Goal: Transaction & Acquisition: Purchase product/service

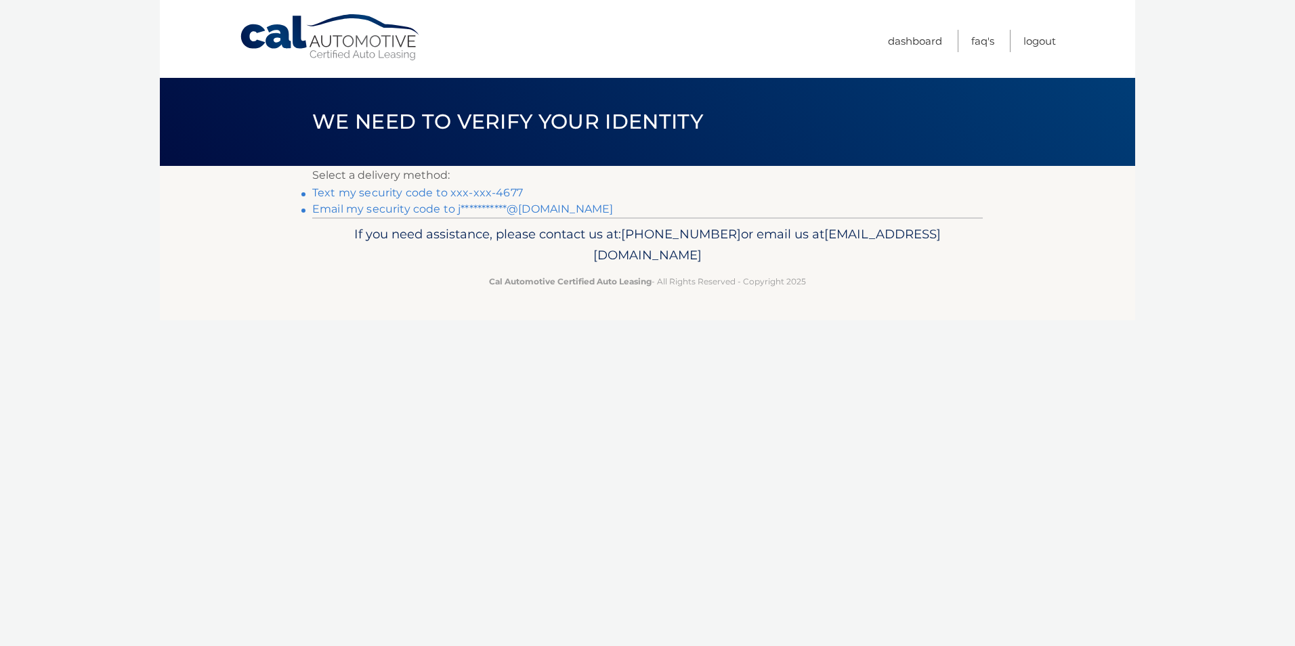
click at [457, 191] on link "Text my security code to xxx-xxx-4677" at bounding box center [417, 192] width 211 height 13
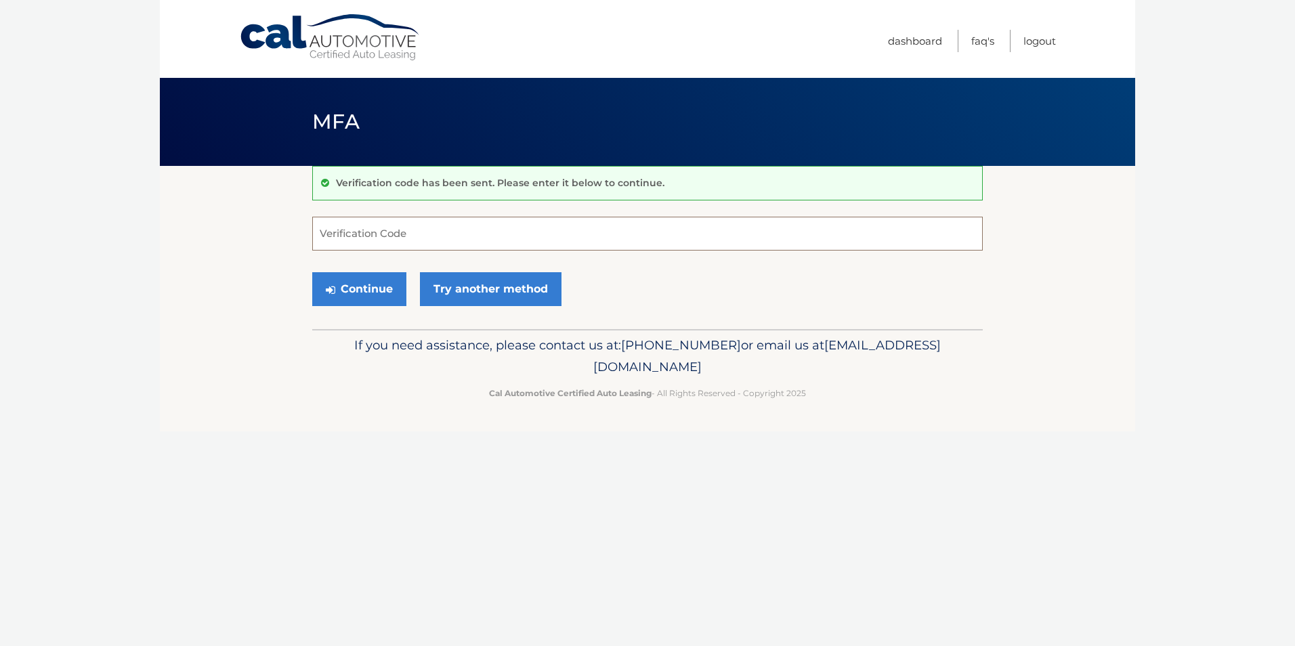
click at [466, 228] on input "Verification Code" at bounding box center [647, 234] width 671 height 34
type input "519783"
click at [378, 287] on button "Continue" at bounding box center [359, 289] width 94 height 34
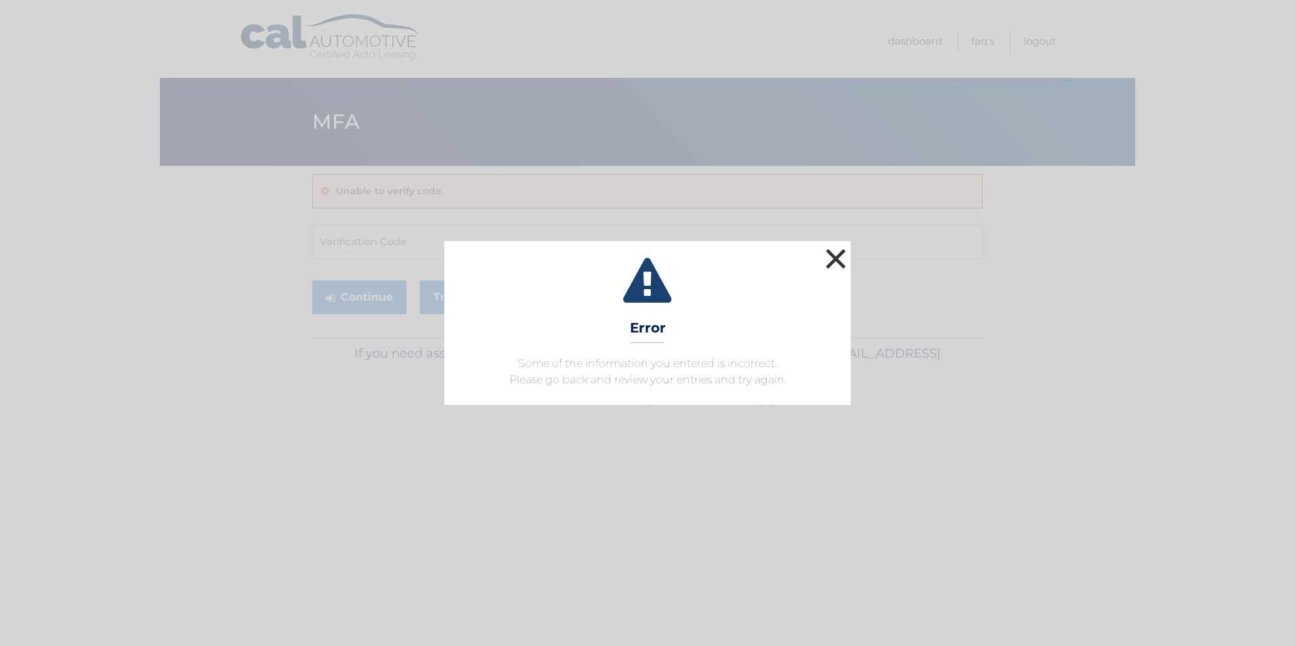
click at [839, 253] on button "×" at bounding box center [835, 258] width 27 height 27
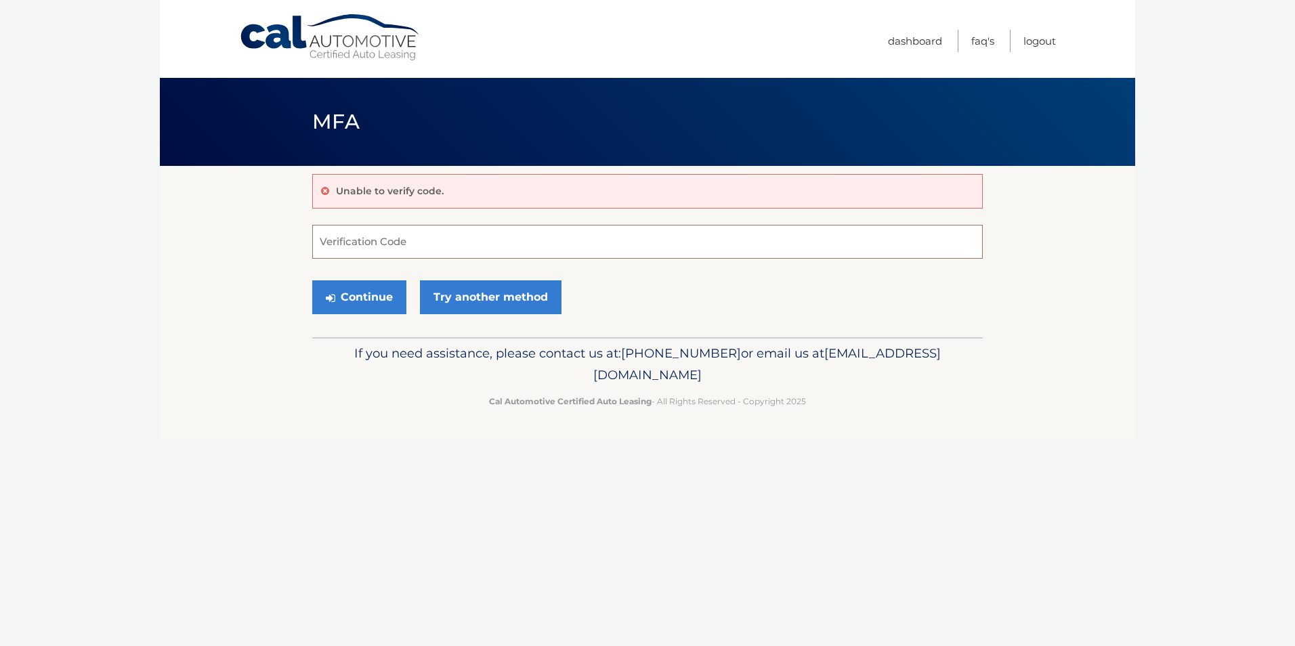
click at [511, 242] on input "Verification Code" at bounding box center [647, 242] width 671 height 34
type input "378715"
click at [374, 297] on button "Continue" at bounding box center [359, 297] width 94 height 34
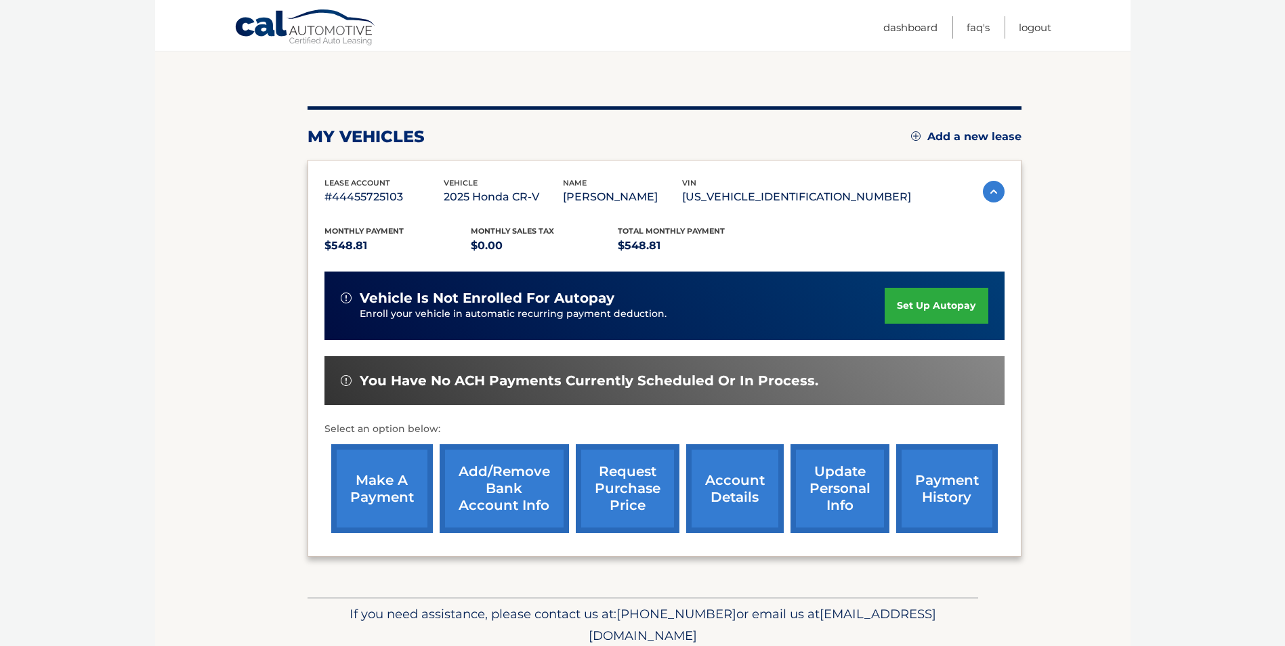
scroll to position [135, 0]
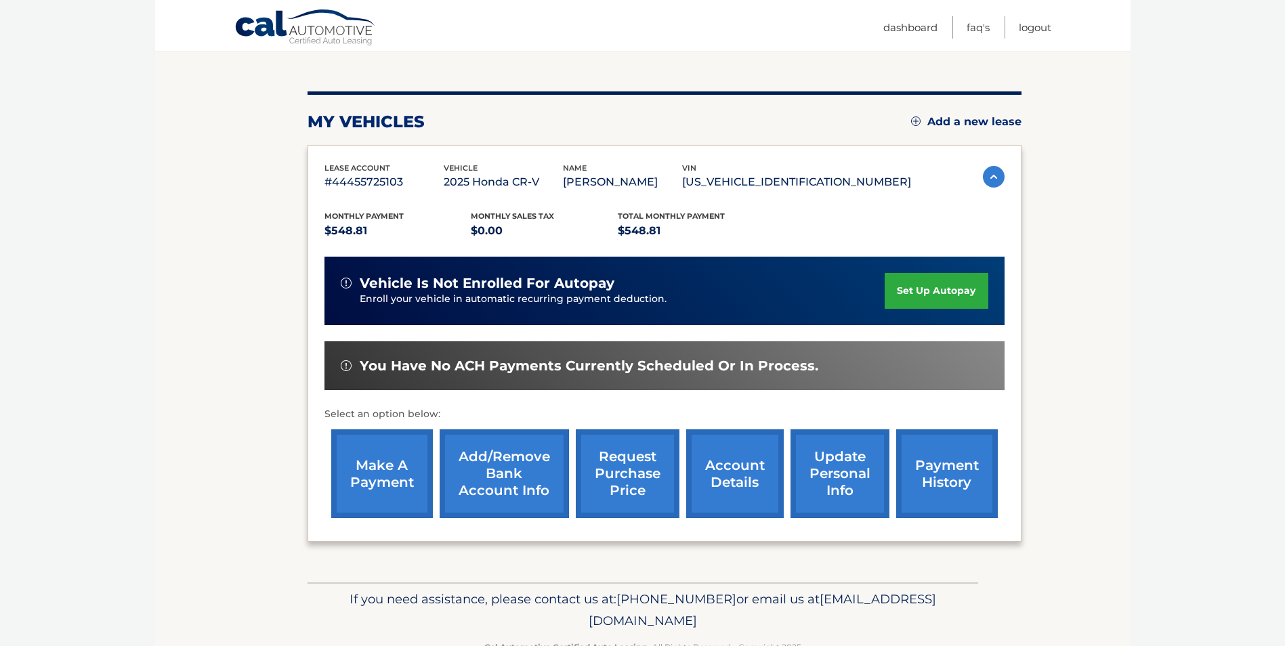
click at [397, 463] on link "make a payment" at bounding box center [382, 473] width 102 height 89
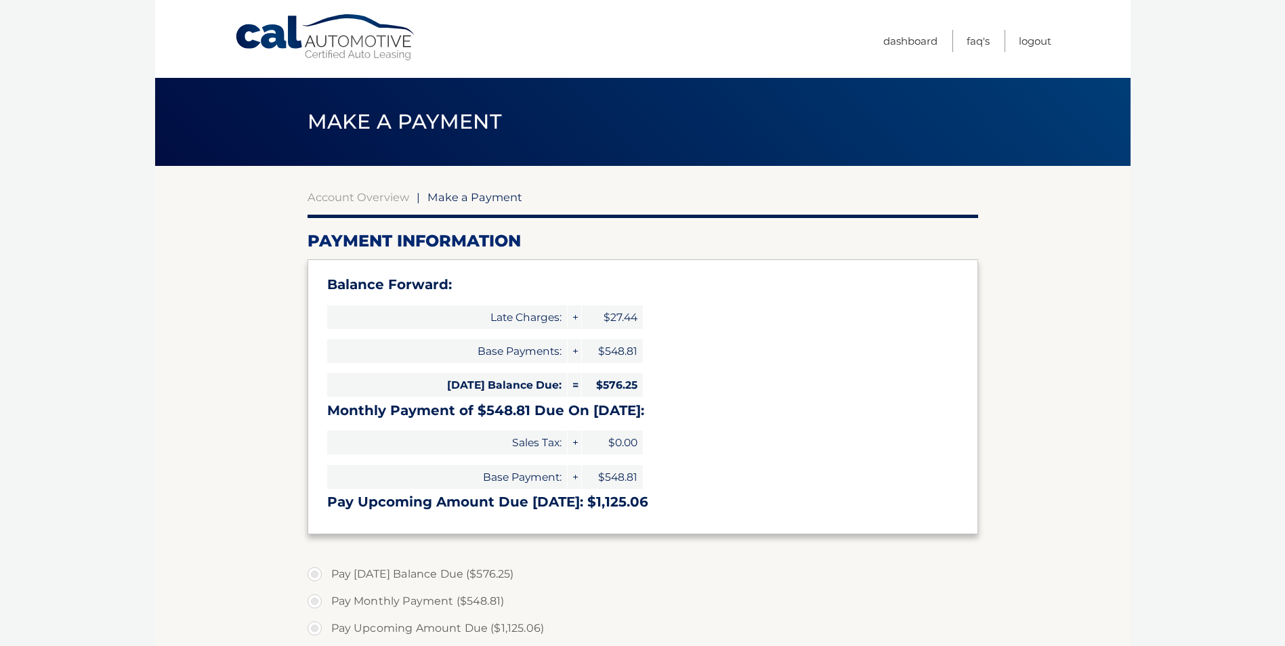
type input "1125.06"
select select "MWYwOGE4NTktZWU4ZC00MGQ5LTljOGYtNjUyNjcxOTdlOTZi"
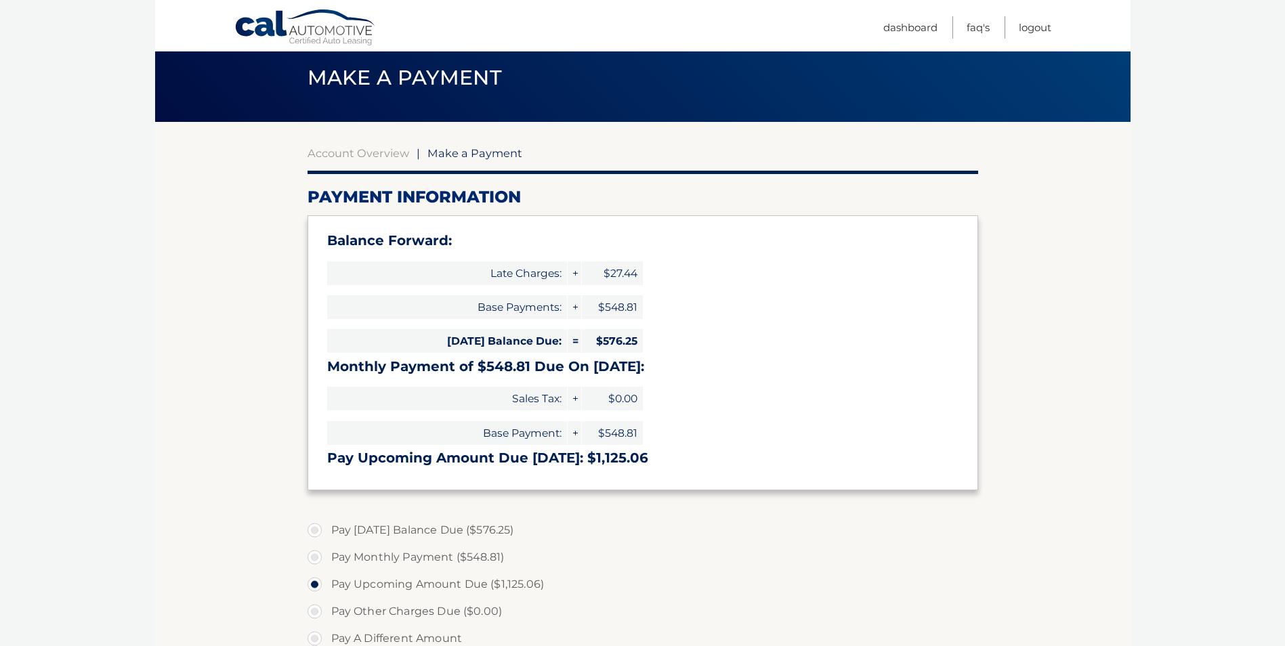
scroll to position [68, 0]
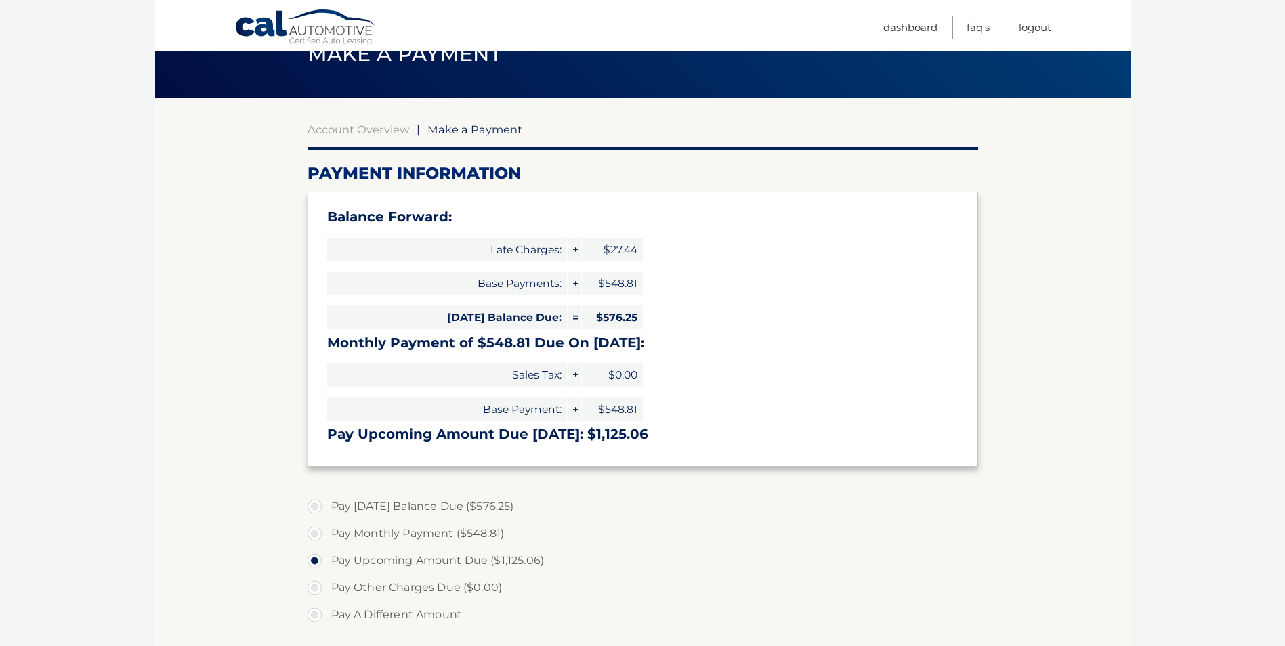
click at [314, 507] on label "Pay Today's Balance Due ($576.25)" at bounding box center [643, 506] width 671 height 27
click at [314, 507] on input "Pay Today's Balance Due ($576.25)" at bounding box center [320, 504] width 14 height 22
radio input "true"
type input "576.25"
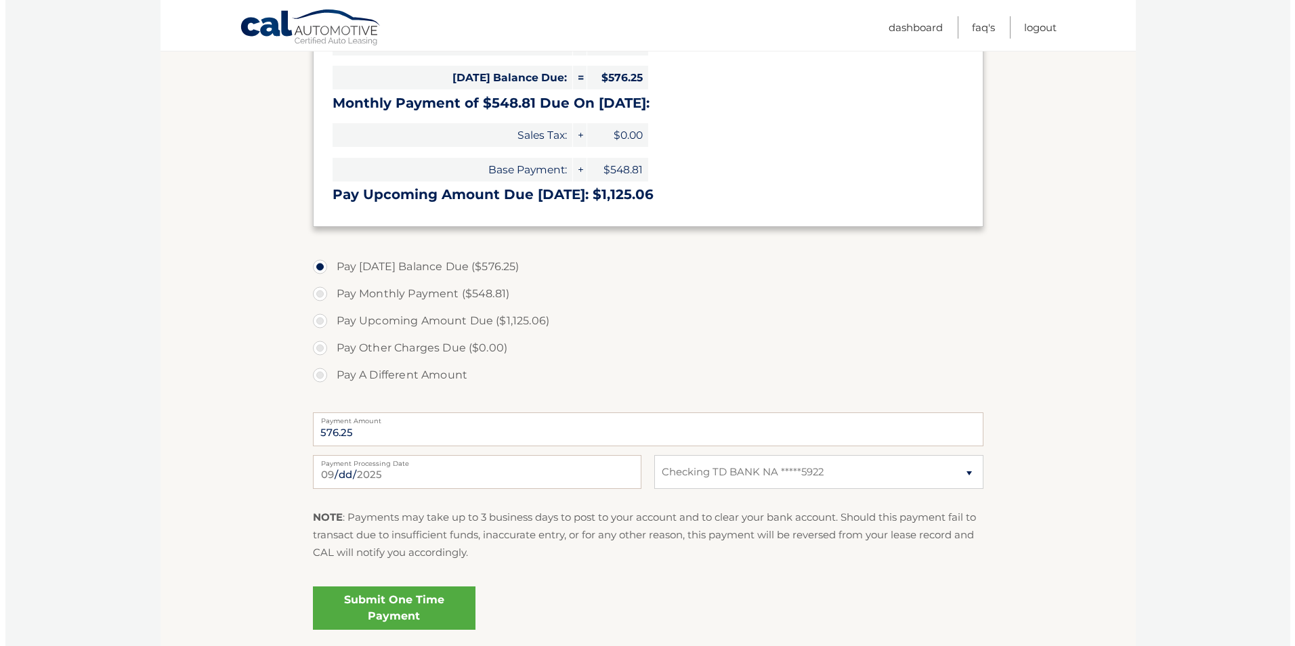
scroll to position [339, 0]
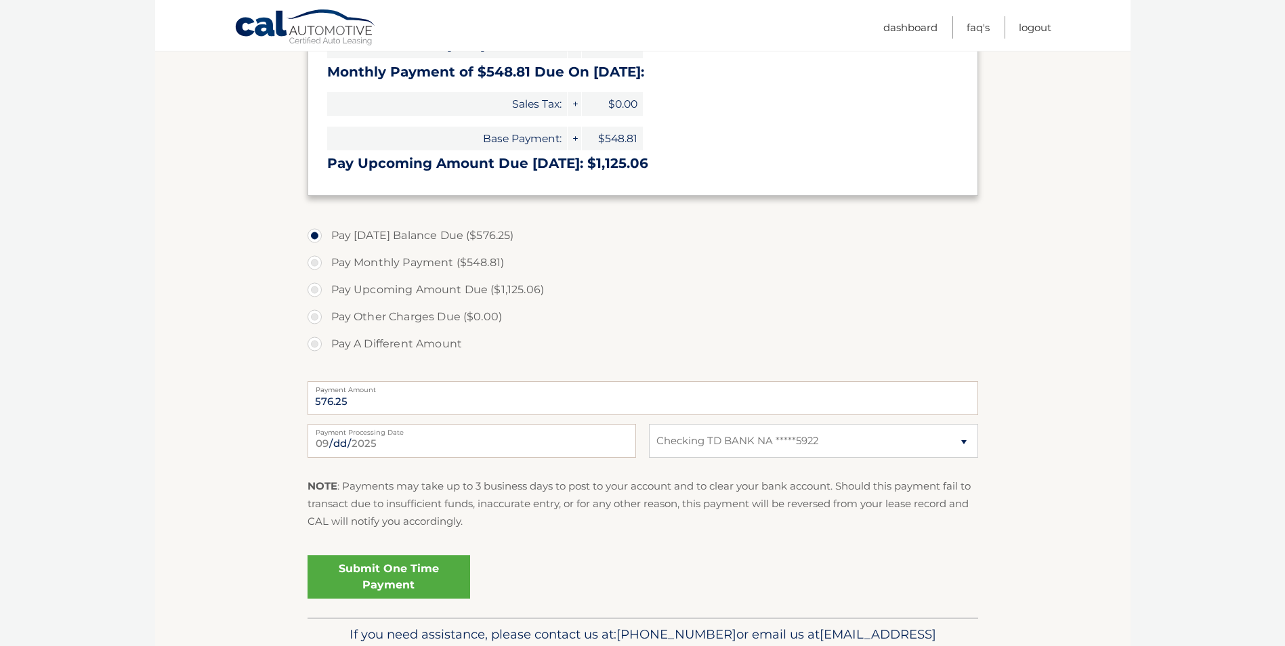
click at [406, 578] on link "Submit One Time Payment" at bounding box center [389, 576] width 163 height 43
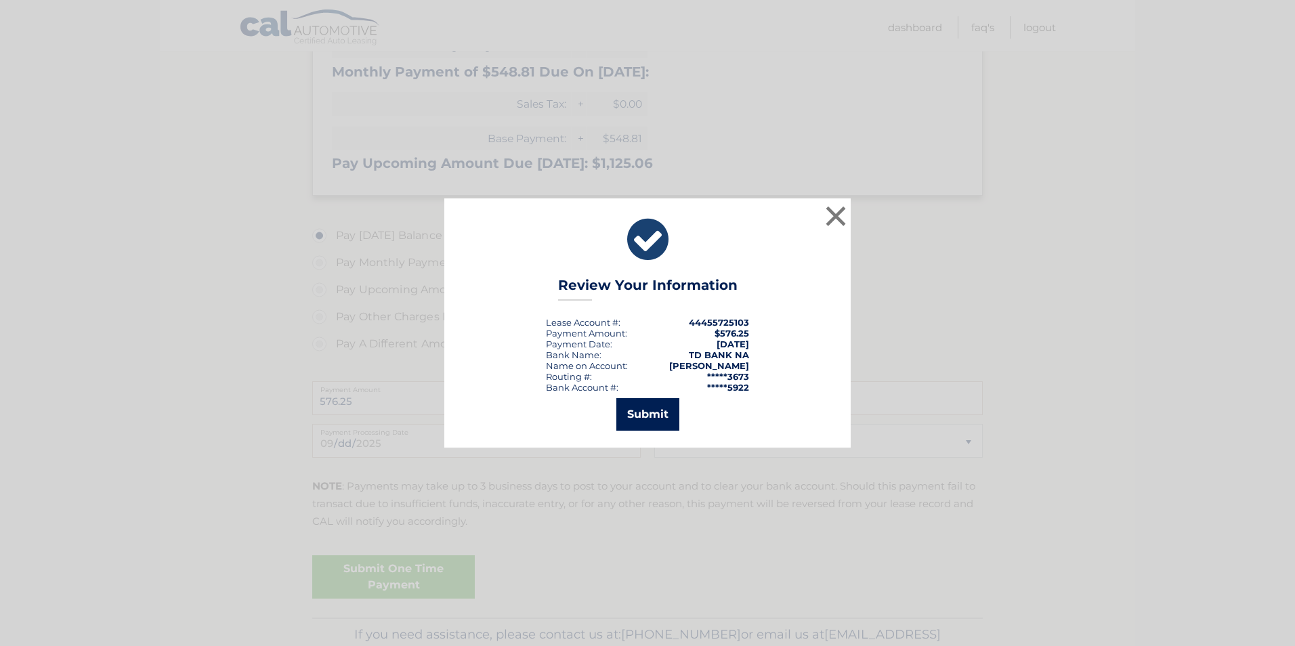
click at [647, 415] on button "Submit" at bounding box center [647, 414] width 63 height 33
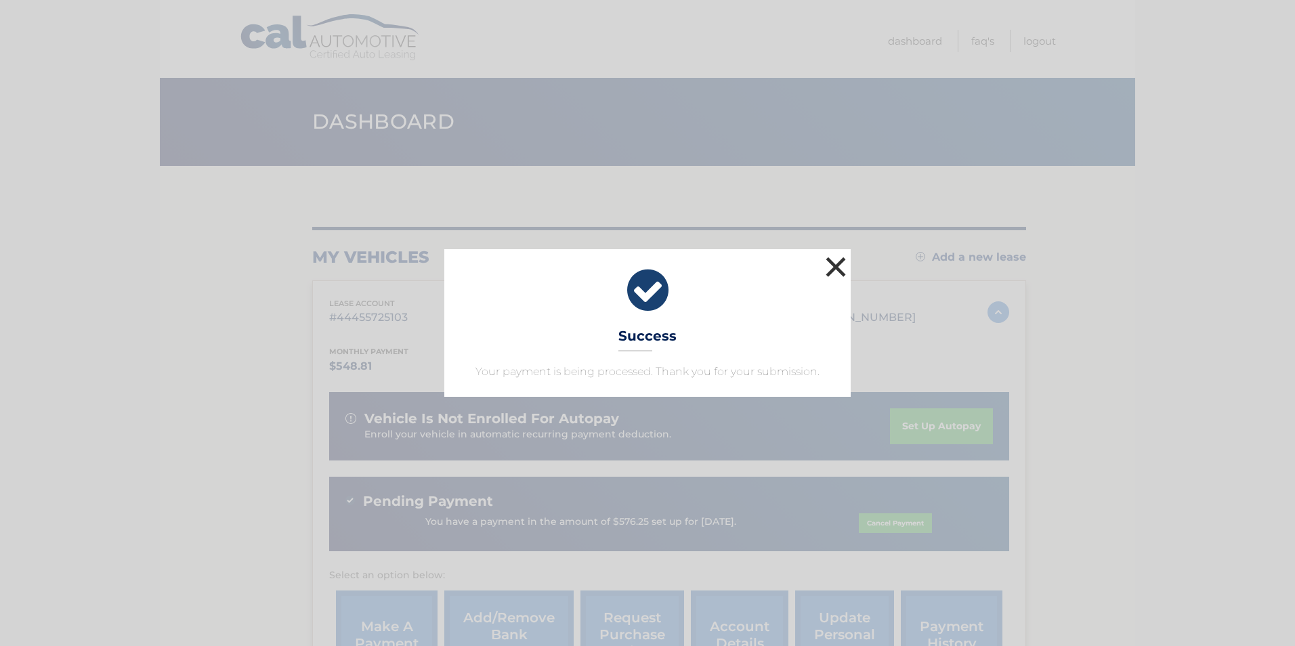
click at [835, 266] on button "×" at bounding box center [835, 266] width 27 height 27
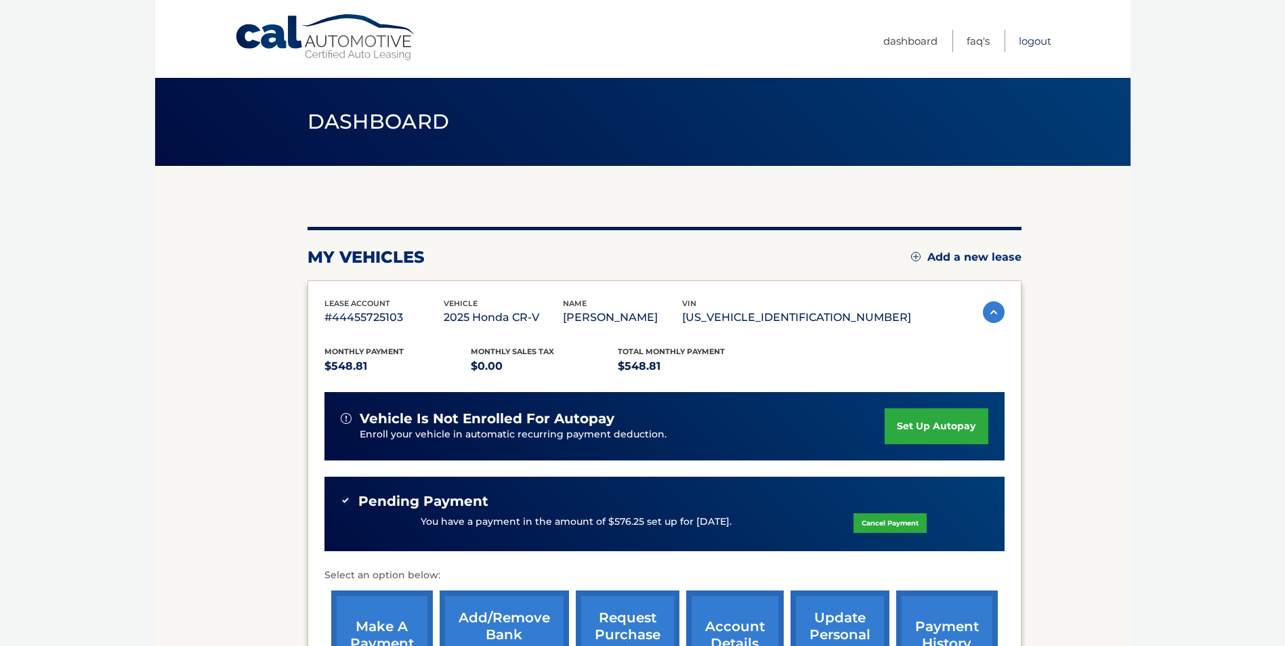
click at [1034, 41] on link "Logout" at bounding box center [1035, 41] width 33 height 22
